Goal: Task Accomplishment & Management: Manage account settings

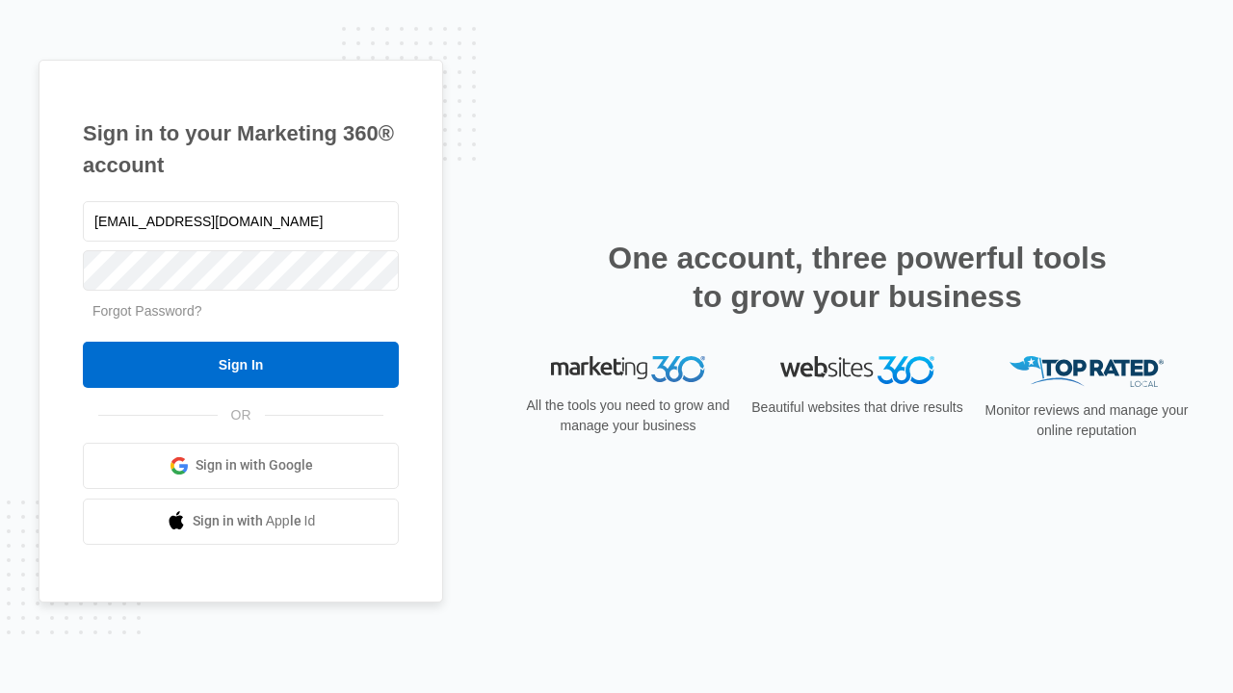
type input "dankie614@gmail.com"
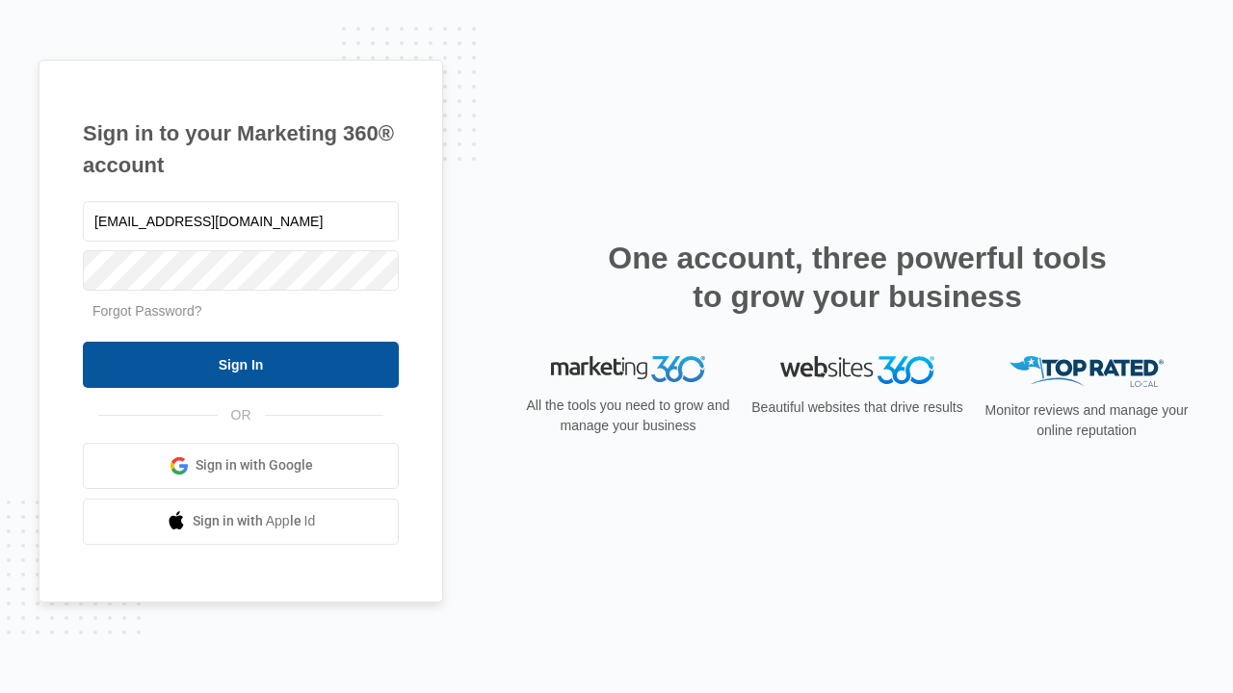
click at [241, 364] on input "Sign In" at bounding box center [241, 365] width 316 height 46
